Goal: Task Accomplishment & Management: Use online tool/utility

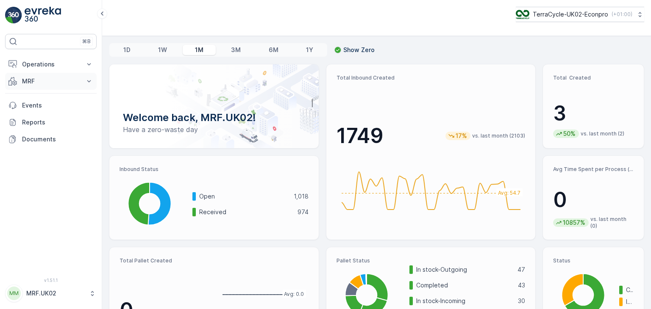
click at [91, 80] on icon at bounding box center [89, 81] width 8 height 8
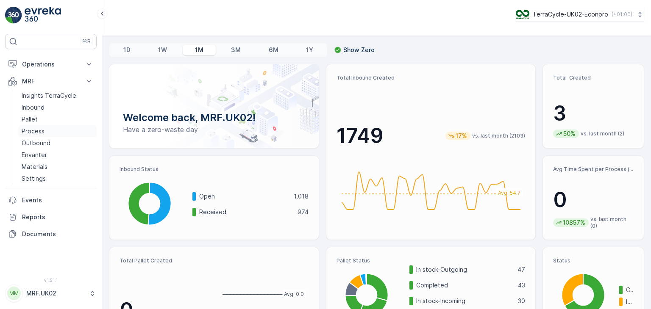
click at [42, 133] on p "Process" at bounding box center [33, 131] width 23 height 8
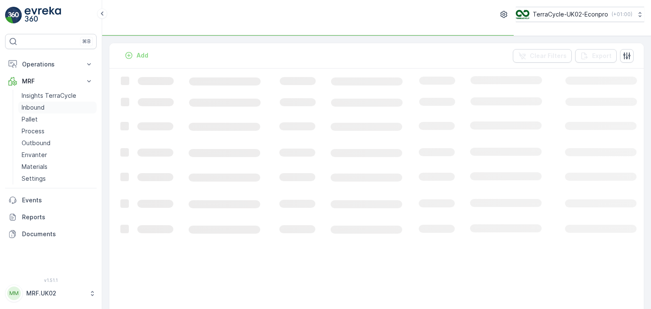
click at [44, 107] on p "Inbound" at bounding box center [33, 107] width 23 height 8
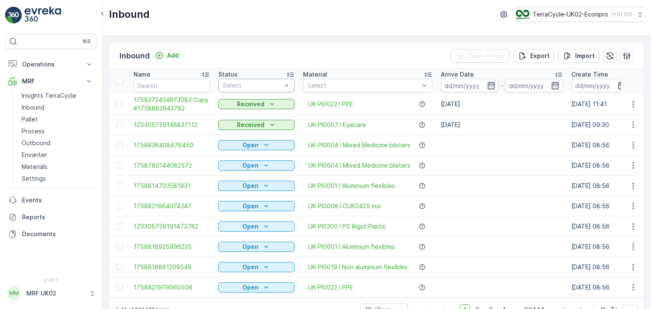
click at [283, 80] on div at bounding box center [286, 85] width 8 height 13
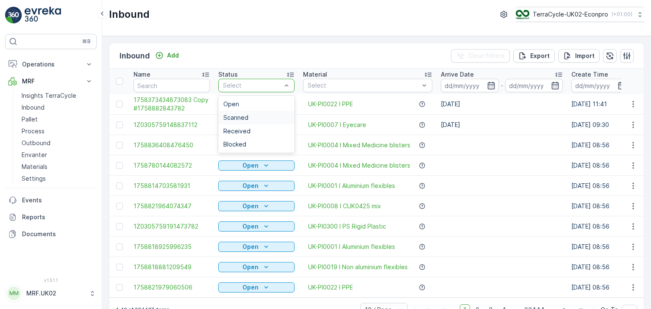
click at [241, 121] on div "Scanned" at bounding box center [256, 118] width 76 height 14
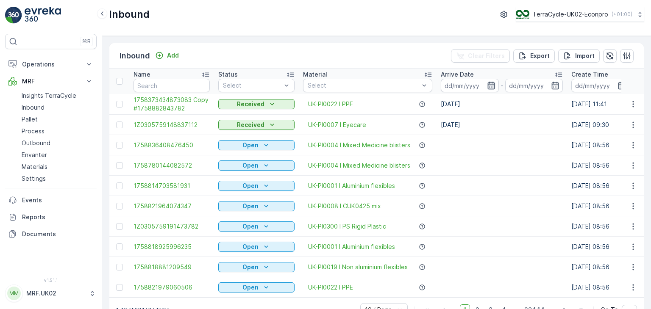
click at [489, 86] on icon "button" at bounding box center [491, 85] width 8 height 8
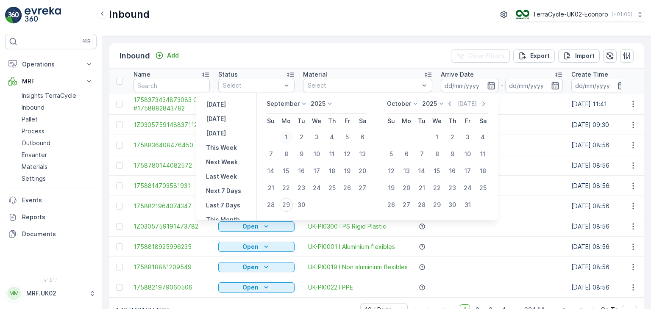
click at [286, 137] on div "1" at bounding box center [286, 137] width 14 height 14
type input "[DATE]"
click at [286, 137] on div "1" at bounding box center [286, 137] width 14 height 14
type input "[DATE]"
click at [287, 204] on div "29" at bounding box center [286, 205] width 14 height 14
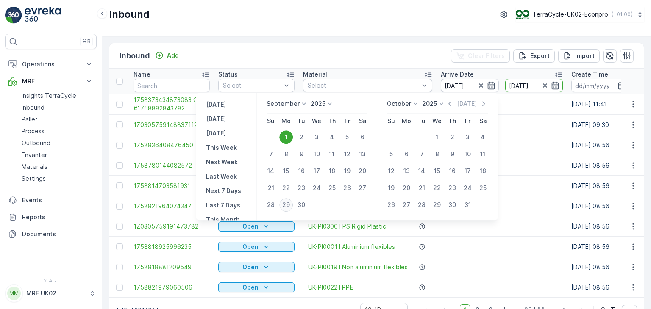
type input "[DATE]"
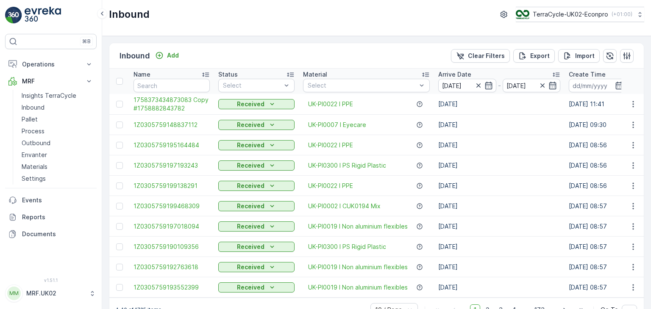
scroll to position [23, 0]
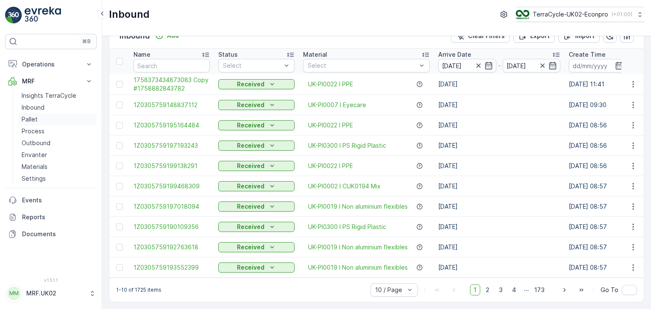
click at [35, 117] on p "Pallet" at bounding box center [30, 119] width 16 height 8
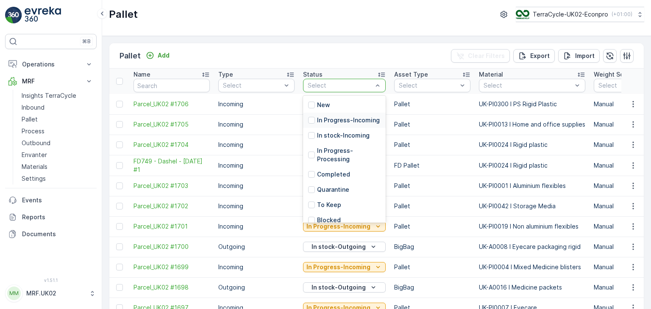
click at [347, 125] on p "In Progress-Incoming" at bounding box center [348, 120] width 63 height 8
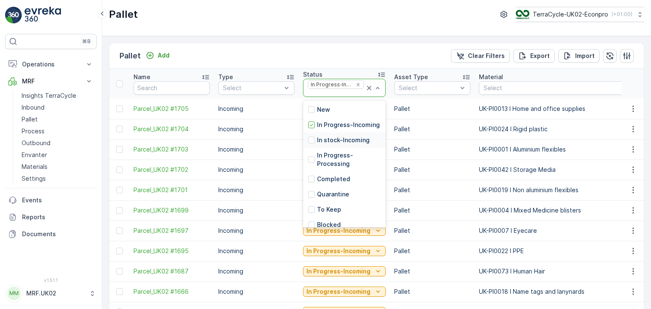
click at [344, 144] on p "In stock-Incoming" at bounding box center [343, 140] width 53 height 8
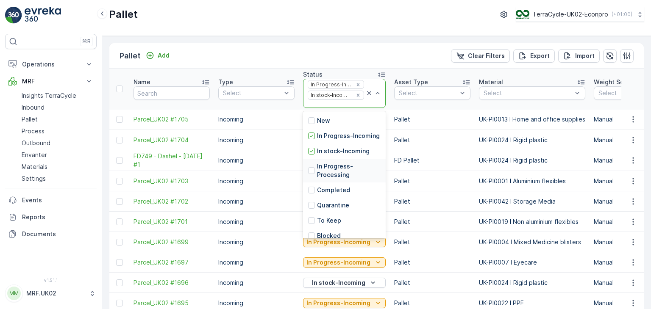
click at [343, 177] on p "In Progress-Processing" at bounding box center [349, 170] width 64 height 17
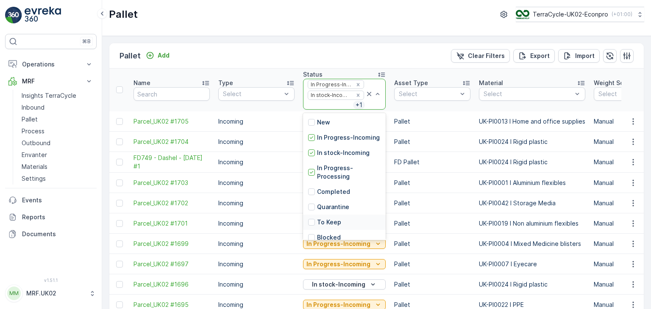
scroll to position [76, 0]
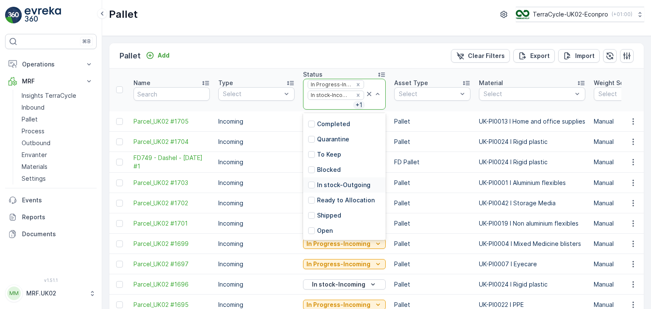
click at [340, 184] on p "In stock-Outgoing" at bounding box center [343, 185] width 53 height 8
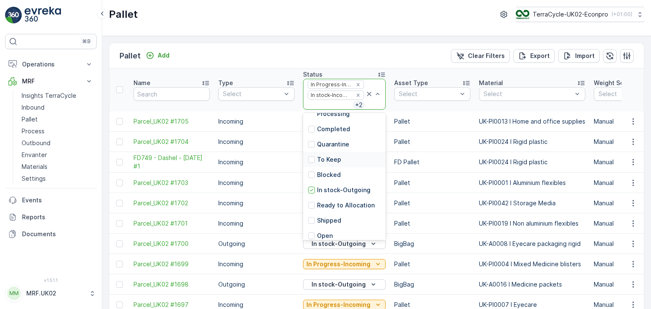
scroll to position [76, 0]
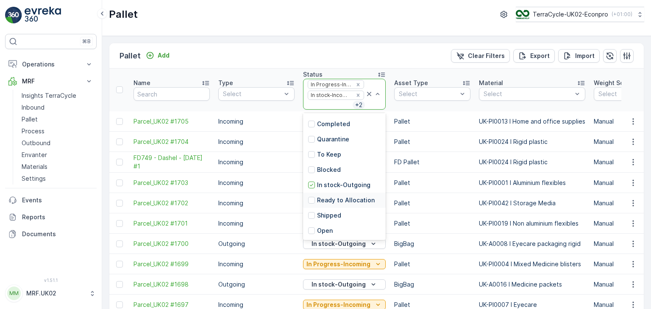
click at [355, 196] on p "Ready to Allocation" at bounding box center [346, 200] width 58 height 8
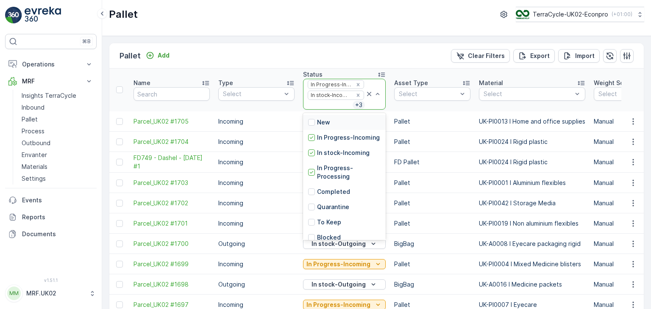
click at [333, 117] on div "New" at bounding box center [344, 122] width 83 height 15
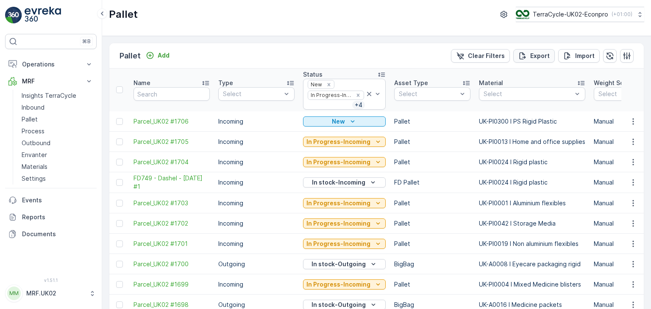
click at [542, 55] on p "Export" at bounding box center [539, 56] width 19 height 8
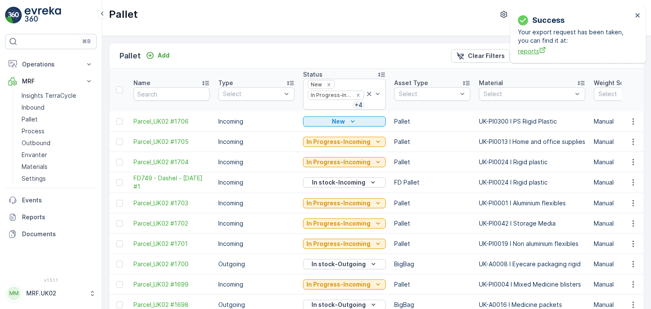
click at [528, 51] on span "reports" at bounding box center [575, 51] width 114 height 9
click at [534, 53] on span "reports" at bounding box center [575, 51] width 114 height 9
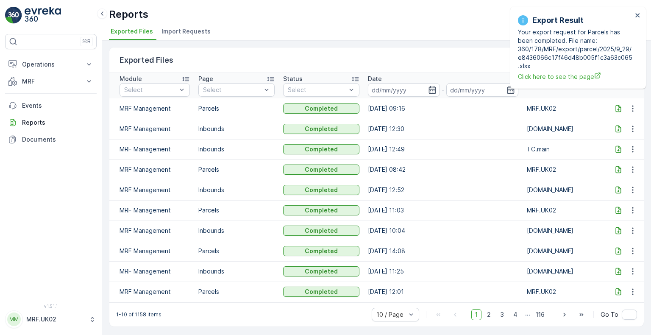
click at [439, 144] on td "TC.main" at bounding box center [564, 149] width 85 height 20
click at [439, 17] on icon "close" at bounding box center [638, 15] width 6 height 7
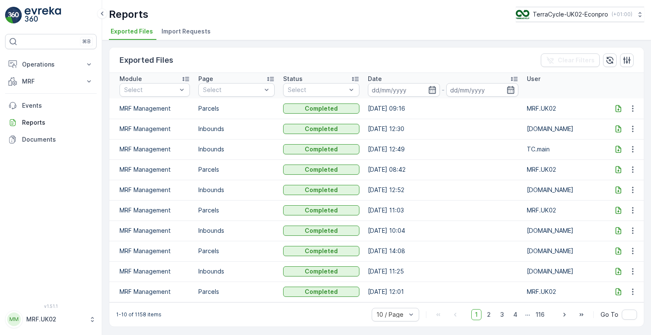
click at [440, 108] on icon at bounding box center [618, 108] width 6 height 7
